Goal: Check status: Check status

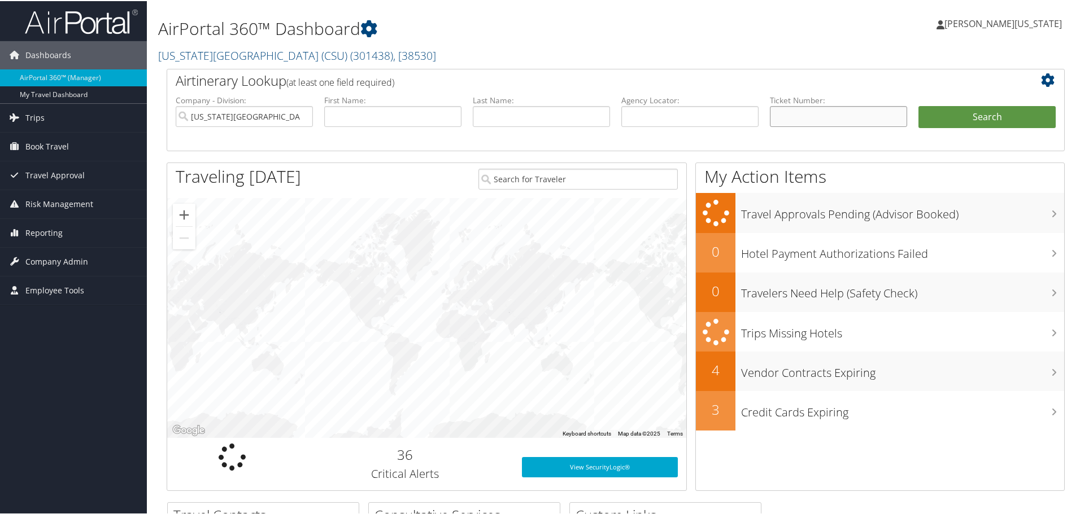
click at [807, 116] on input "text" at bounding box center [838, 115] width 137 height 21
paste input "5267231273129"
type input "5267231273129"
click at [918, 105] on button "Search" at bounding box center [986, 116] width 137 height 23
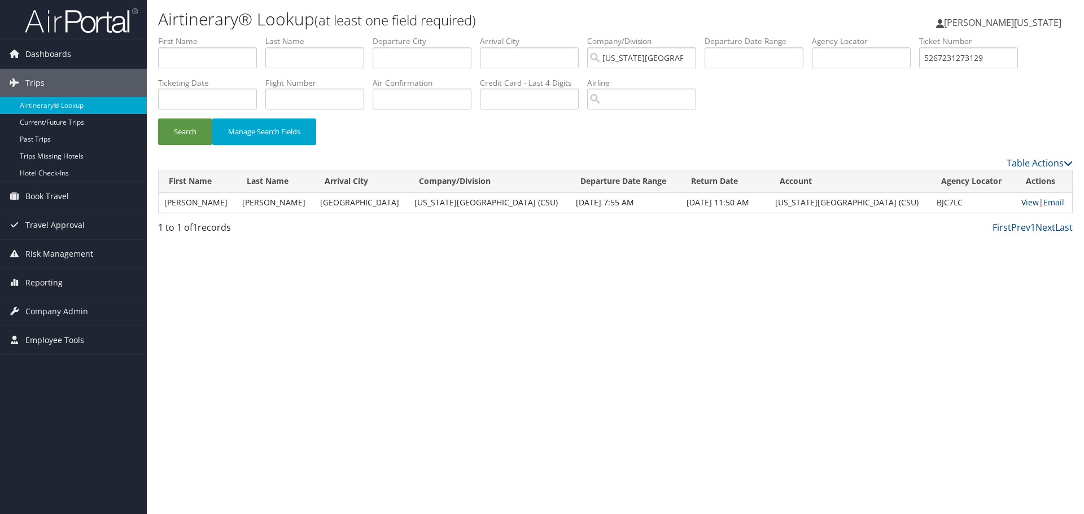
click at [1021, 200] on link "View" at bounding box center [1030, 202] width 18 height 11
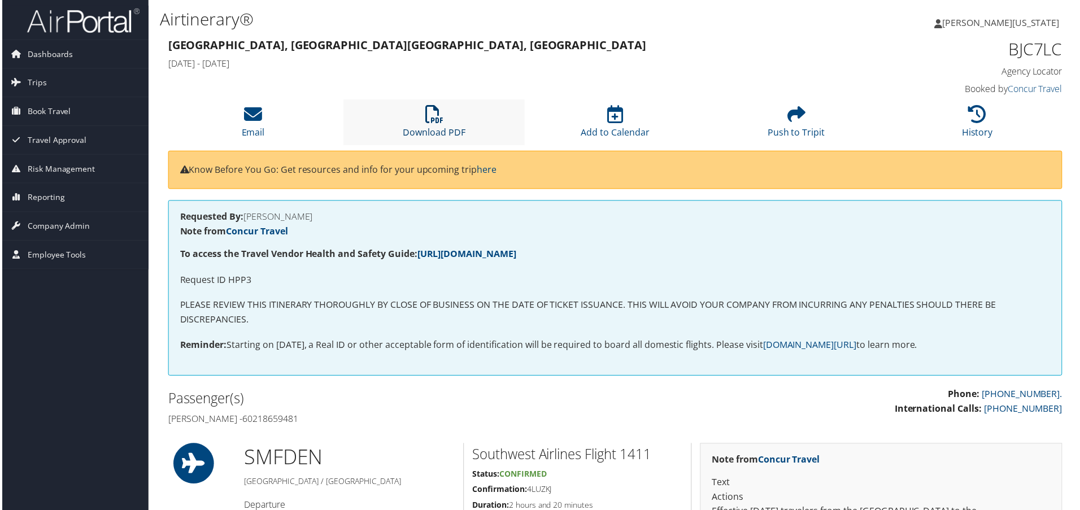
click at [438, 112] on icon at bounding box center [434, 115] width 18 height 18
